Goal: Navigation & Orientation: Find specific page/section

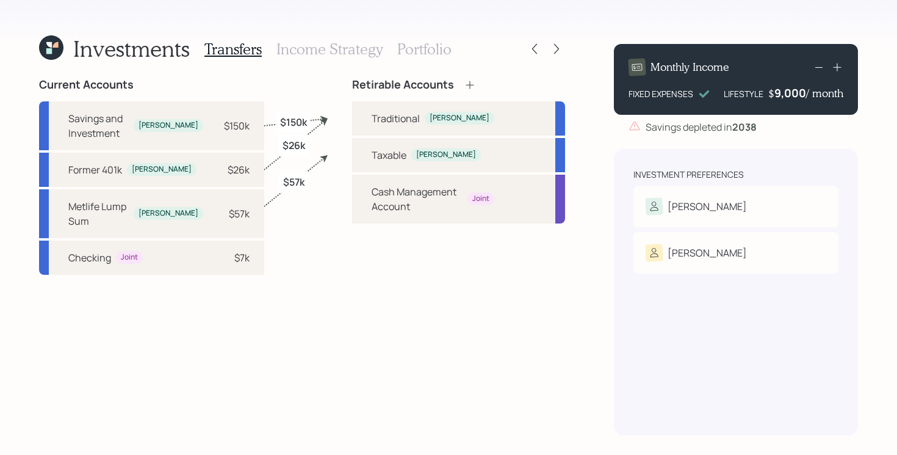
click at [48, 45] on icon at bounding box center [48, 44] width 5 height 5
